Goal: Task Accomplishment & Management: Manage account settings

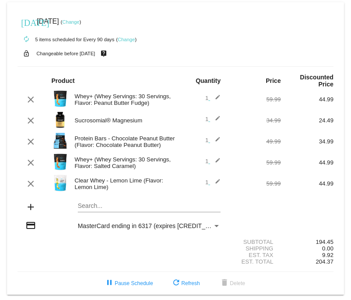
scroll to position [1, 0]
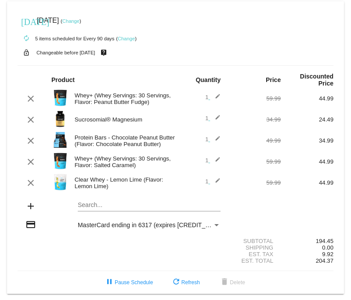
click at [79, 20] on link "Change" at bounding box center [70, 20] width 17 height 5
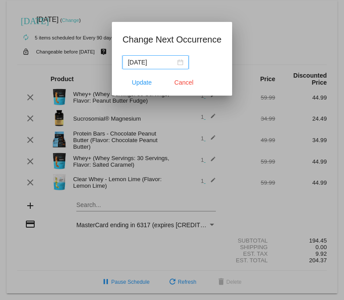
click at [181, 61] on div "[DATE]" at bounding box center [156, 63] width 56 height 10
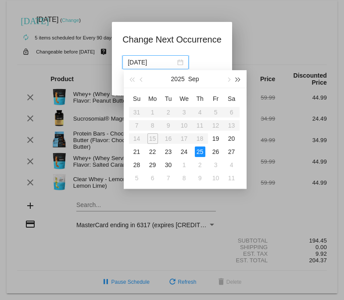
click at [236, 79] on span "button" at bounding box center [238, 79] width 4 height 4
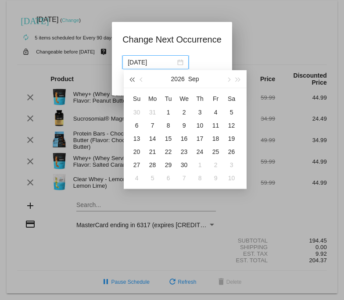
click at [132, 80] on span "button" at bounding box center [132, 79] width 4 height 4
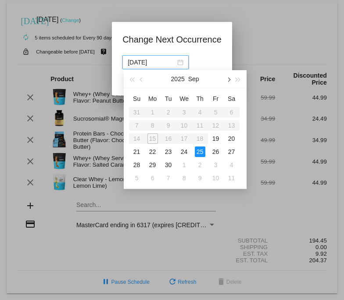
click at [229, 81] on span "button" at bounding box center [228, 79] width 4 height 4
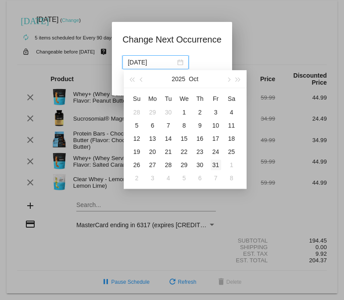
click at [215, 166] on div "31" at bounding box center [216, 165] width 11 height 11
type input "[DATE]"
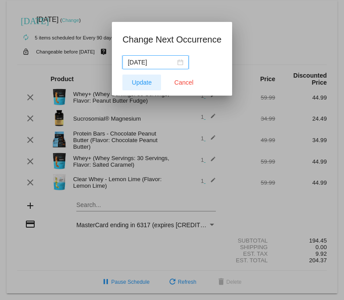
click at [148, 85] on span "Update" at bounding box center [142, 82] width 20 height 7
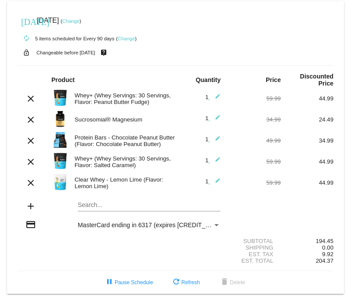
scroll to position [0, 0]
